Goal: Task Accomplishment & Management: Use online tool/utility

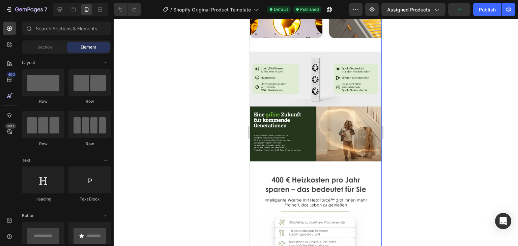
scroll to position [911, 0]
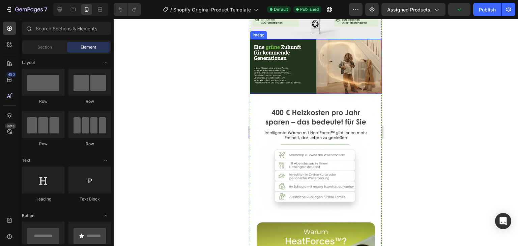
click at [308, 94] on img at bounding box center [316, 66] width 132 height 55
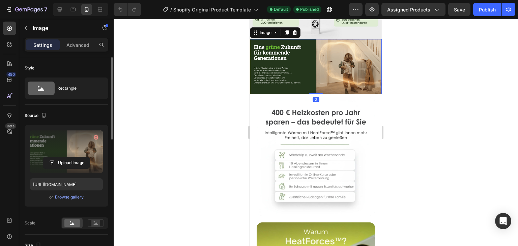
click at [65, 135] on label at bounding box center [66, 152] width 73 height 43
click at [65, 157] on input "file" at bounding box center [66, 162] width 47 height 11
click at [68, 152] on label at bounding box center [66, 152] width 73 height 43
click at [68, 157] on input "file" at bounding box center [66, 162] width 47 height 11
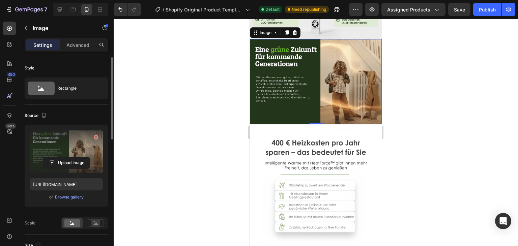
click at [285, 125] on img at bounding box center [316, 82] width 132 height 86
click at [57, 146] on label at bounding box center [66, 152] width 73 height 43
click at [57, 157] on input "file" at bounding box center [66, 162] width 47 height 11
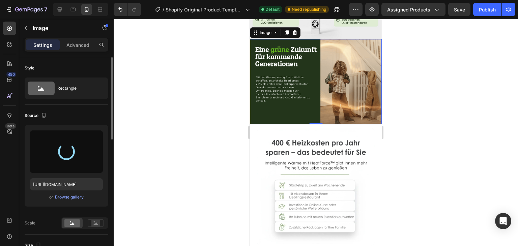
type input "[URL][DOMAIN_NAME]"
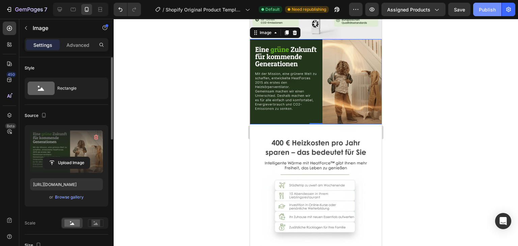
click at [486, 14] on button "Publish" at bounding box center [487, 9] width 28 height 13
click at [443, 110] on div at bounding box center [316, 132] width 404 height 227
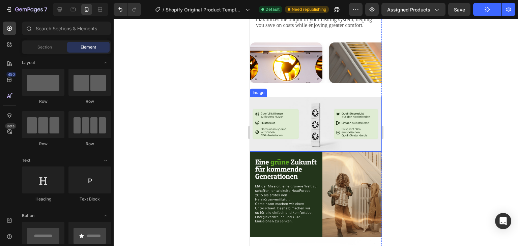
scroll to position [844, 0]
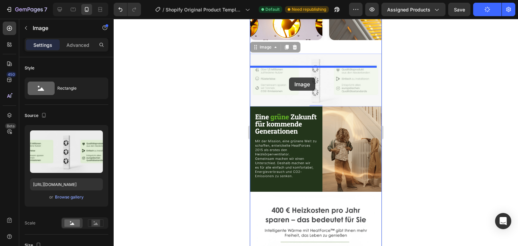
drag, startPoint x: 290, startPoint y: 140, endPoint x: 289, endPoint y: 77, distance: 62.8
click at [289, 77] on div "Mobile ( 391 px) iPhone 13 Mini iPhone 13 Pro iPhone 11 Pro Max iPhone 15 Pro M…" at bounding box center [316, 47] width 132 height 1745
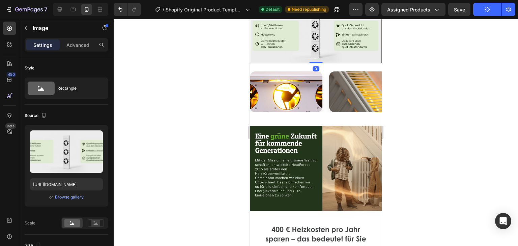
scroll to position [810, 0]
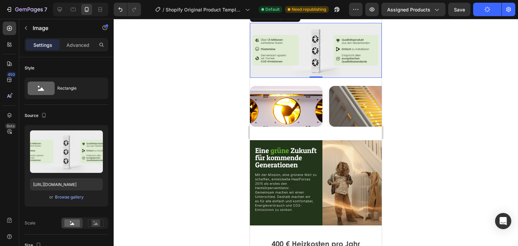
click at [413, 102] on div at bounding box center [316, 132] width 404 height 227
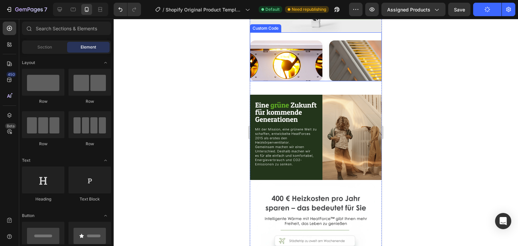
scroll to position [911, 0]
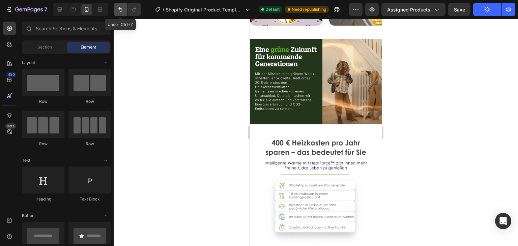
click at [126, 12] on button "Undo/Redo" at bounding box center [120, 9] width 13 height 13
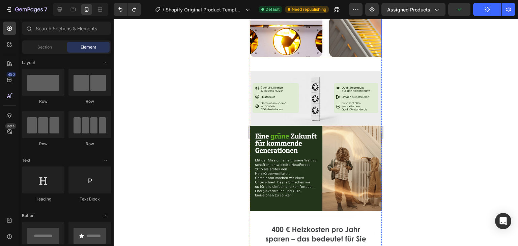
scroll to position [926, 0]
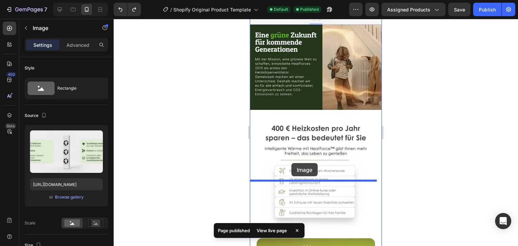
drag, startPoint x: 294, startPoint y: 65, endPoint x: 291, endPoint y: 165, distance: 99.6
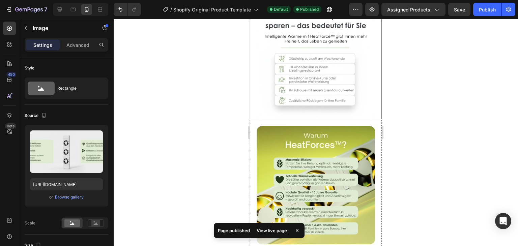
scroll to position [1027, 0]
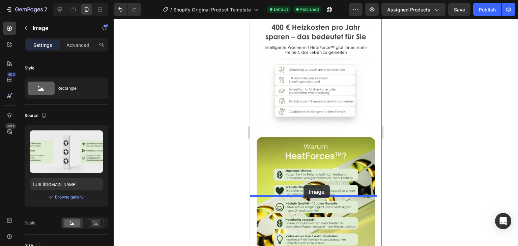
drag, startPoint x: 314, startPoint y: 53, endPoint x: 304, endPoint y: 185, distance: 133.0
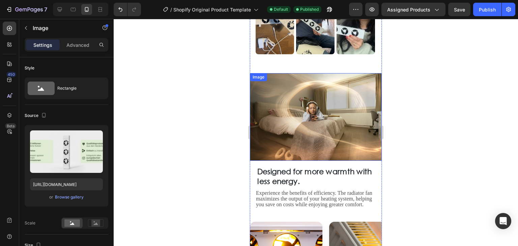
scroll to position [723, 0]
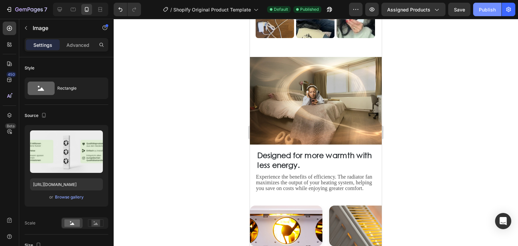
click at [488, 10] on div "Publish" at bounding box center [487, 9] width 17 height 7
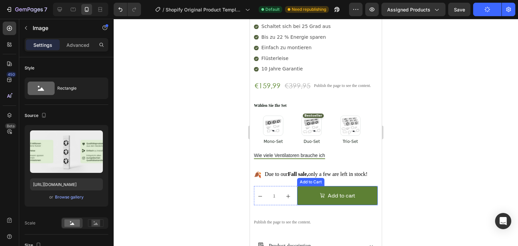
scroll to position [352, 0]
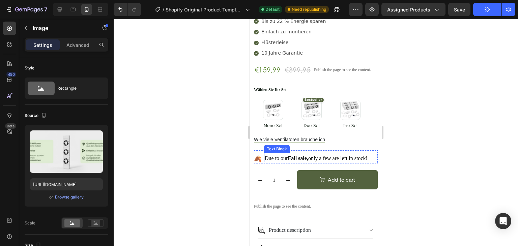
click at [299, 156] on strong "Fall sale," at bounding box center [298, 159] width 20 height 6
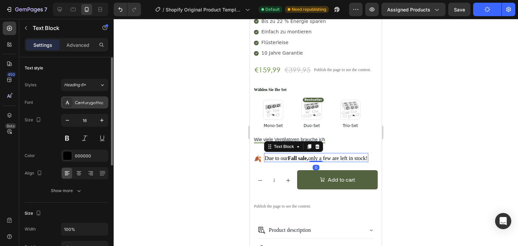
click at [77, 104] on div "Centurygothic" at bounding box center [91, 103] width 32 height 6
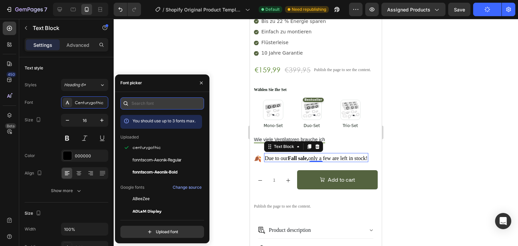
click at [158, 101] on input "text" at bounding box center [162, 103] width 84 height 12
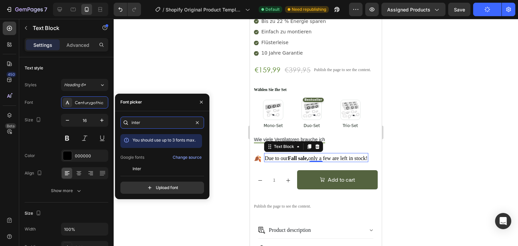
type input "inter"
click at [148, 172] on div "inter You should use up to 3 fonts max. Google fonts Change source Inter Inter …" at bounding box center [162, 155] width 84 height 77
click at [144, 168] on div "Inter" at bounding box center [167, 169] width 68 height 6
click at [286, 156] on span "Due to our" at bounding box center [276, 159] width 23 height 6
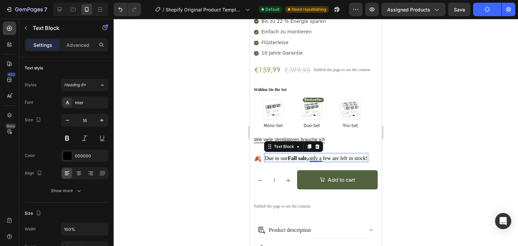
click at [286, 156] on span "Due to our" at bounding box center [276, 159] width 23 height 6
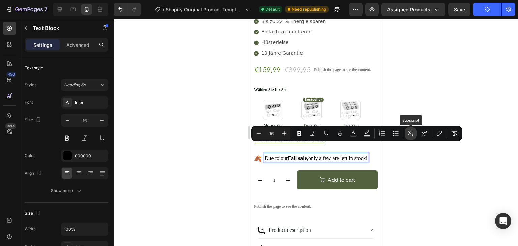
click at [406, 131] on button "Subscript" at bounding box center [411, 134] width 12 height 12
click at [417, 159] on div at bounding box center [316, 132] width 404 height 227
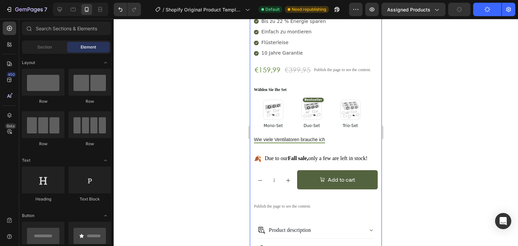
click at [347, 156] on span "only a few are left in stock!" at bounding box center [337, 159] width 59 height 6
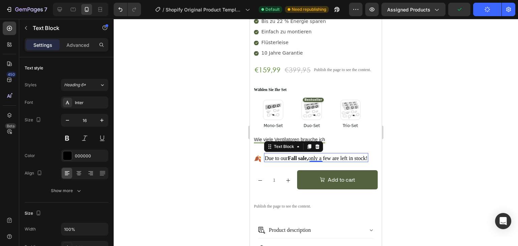
drag, startPoint x: 288, startPoint y: 147, endPoint x: 559, endPoint y: 165, distance: 271.2
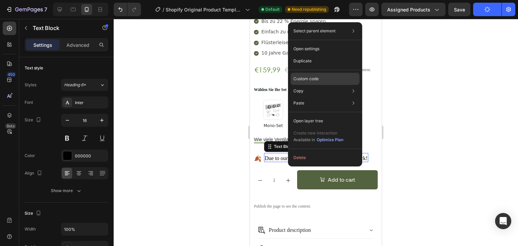
click at [317, 81] on p "Custom code" at bounding box center [305, 79] width 25 height 6
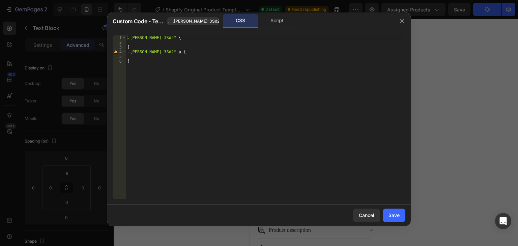
type textarea ".[PERSON_NAME]-3Sd2Y p {"
click at [164, 53] on div ".[PERSON_NAME]-3Sd2Y { } .[PERSON_NAME]-3Sd2Y p { }" at bounding box center [265, 121] width 279 height 173
click at [160, 57] on div ".[PERSON_NAME]-3Sd2Y { } .[PERSON_NAME]-3Sd2Y p { }" at bounding box center [265, 121] width 279 height 173
click at [199, 133] on div ".[PERSON_NAME]-3Sd2Y { } .[PERSON_NAME]-3Sd2Y p { font-family : heatforce_body …" at bounding box center [265, 121] width 279 height 173
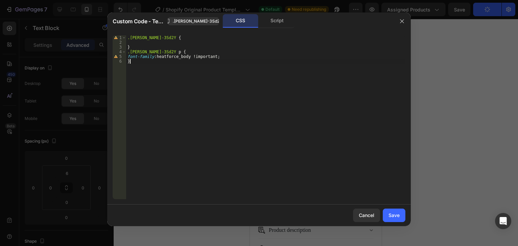
scroll to position [0, 0]
type textarea "}"
click at [396, 212] on div "Save" at bounding box center [394, 215] width 11 height 7
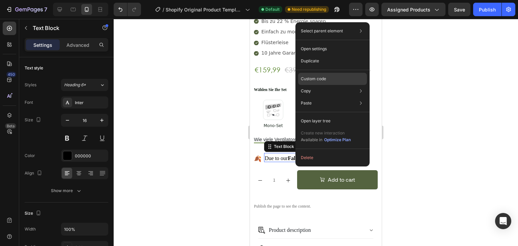
click at [322, 81] on p "Custom code" at bounding box center [313, 79] width 25 height 6
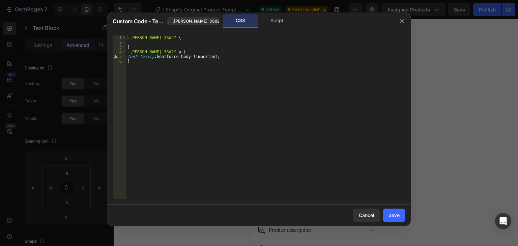
click at [152, 51] on div ".[PERSON_NAME]-3Sd2Y { } .[PERSON_NAME]-3Sd2Y p { font-family : heatforce_body …" at bounding box center [265, 121] width 279 height 173
click at [154, 51] on div ".[PERSON_NAME]-3Sd2Y { } .[PERSON_NAME]-3Sd2Y p { font-family : heatforce_body …" at bounding box center [265, 121] width 279 height 173
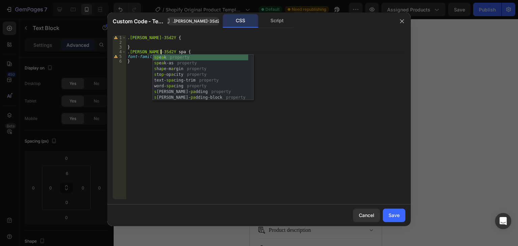
scroll to position [0, 3]
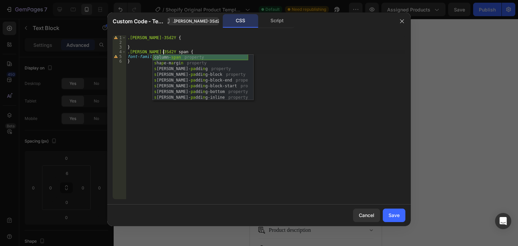
click at [184, 53] on div ".[PERSON_NAME]-3Sd2Y { } .[PERSON_NAME]-3Sd2Y span { font-family : heatforce_bo…" at bounding box center [265, 121] width 279 height 173
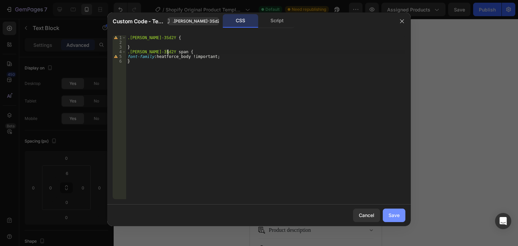
type textarea ".[PERSON_NAME]-3Sd2Y span {"
click at [396, 216] on div "Save" at bounding box center [394, 215] width 11 height 7
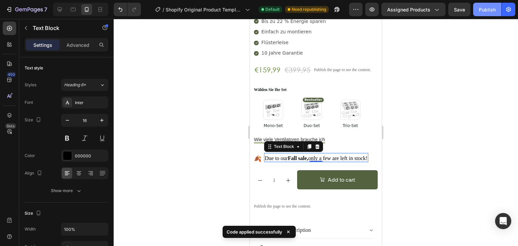
click at [491, 13] on button "Publish" at bounding box center [487, 9] width 28 height 13
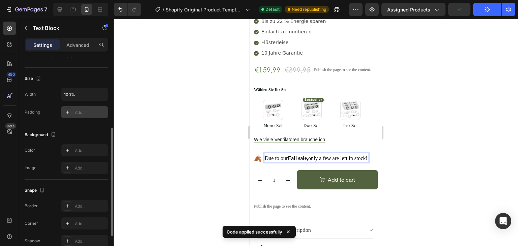
scroll to position [191, 0]
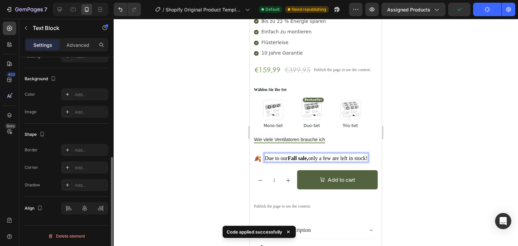
click at [309, 155] on div "Due to our Fall sale, only a few are left in stock!" at bounding box center [316, 158] width 104 height 7
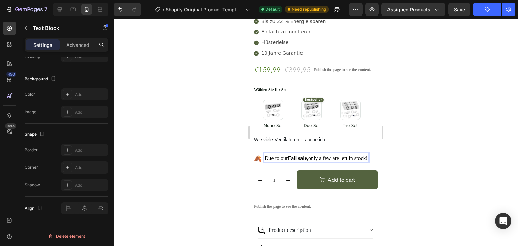
click at [308, 156] on strong "Fall sale," at bounding box center [298, 159] width 20 height 6
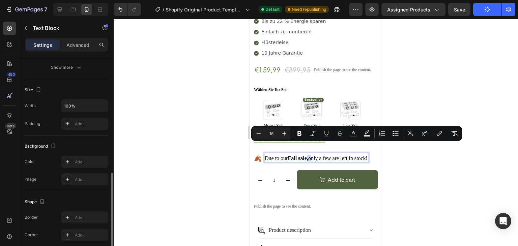
scroll to position [56, 0]
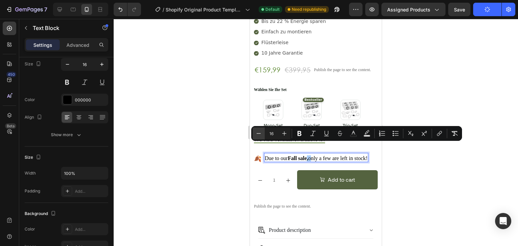
click at [257, 133] on icon "Editor contextual toolbar" at bounding box center [258, 133] width 7 height 7
click at [285, 135] on icon "Editor contextual toolbar" at bounding box center [284, 133] width 7 height 7
type input "16"
click at [87, 100] on div "000000" at bounding box center [85, 100] width 20 height 6
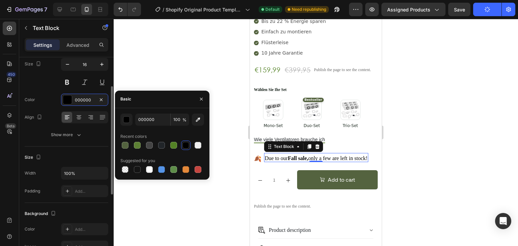
click at [51, 91] on div "Font Inter Size 16 Color 000000 Align Show more" at bounding box center [67, 90] width 84 height 101
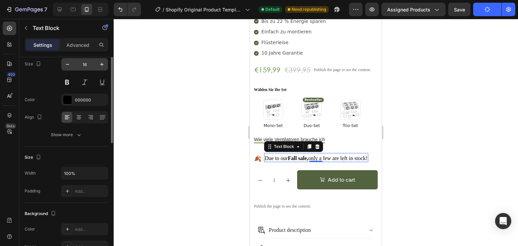
scroll to position [0, 0]
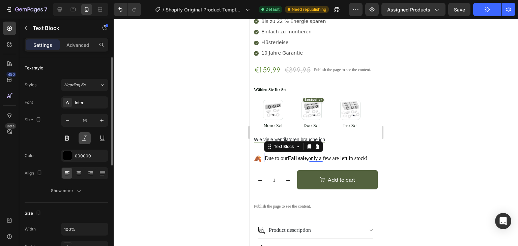
click at [84, 144] on button at bounding box center [85, 138] width 12 height 12
click at [83, 135] on button at bounding box center [85, 138] width 12 height 12
drag, startPoint x: 76, startPoint y: 98, endPoint x: 76, endPoint y: 104, distance: 6.1
click at [76, 98] on div "Inter" at bounding box center [84, 102] width 47 height 12
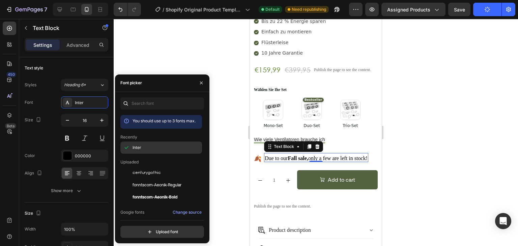
click at [142, 146] on div "Inter" at bounding box center [167, 148] width 68 height 6
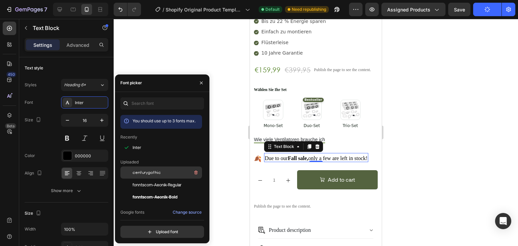
drag, startPoint x: 145, startPoint y: 181, endPoint x: 142, endPoint y: 173, distance: 8.2
click at [145, 181] on div "fonntscom-Aeonik-Regular" at bounding box center [167, 185] width 68 height 8
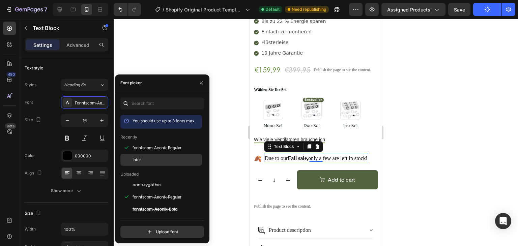
click at [140, 164] on div "Inter" at bounding box center [161, 160] width 82 height 12
click at [208, 68] on div at bounding box center [316, 132] width 404 height 227
